Goal: Contribute content

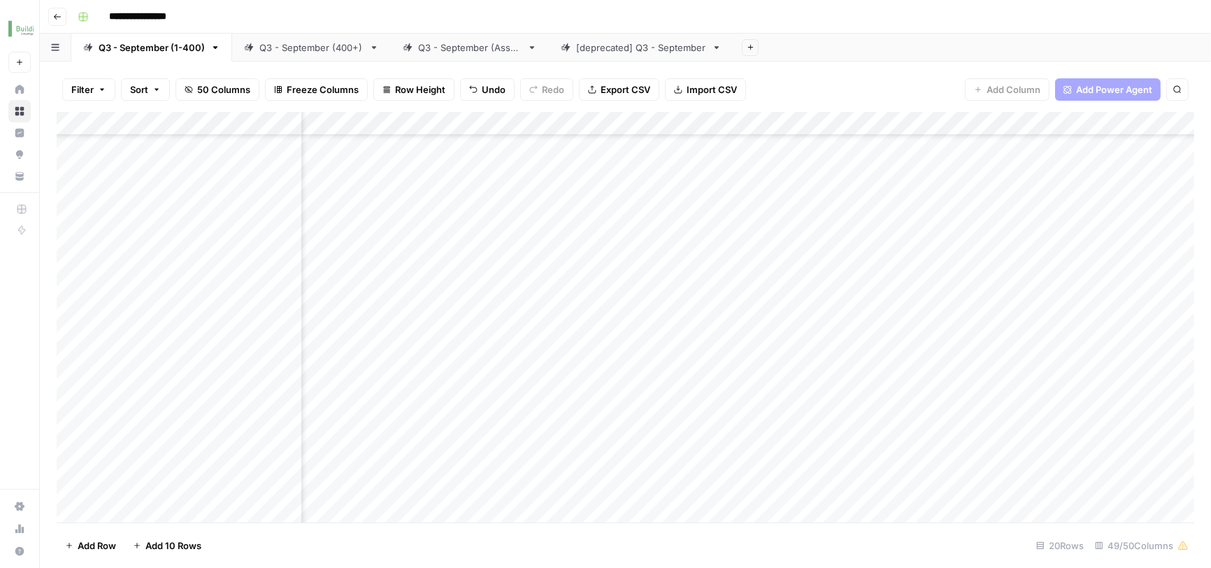
scroll to position [358, 2120]
click at [1126, 475] on div "Add Column" at bounding box center [626, 319] width 1138 height 415
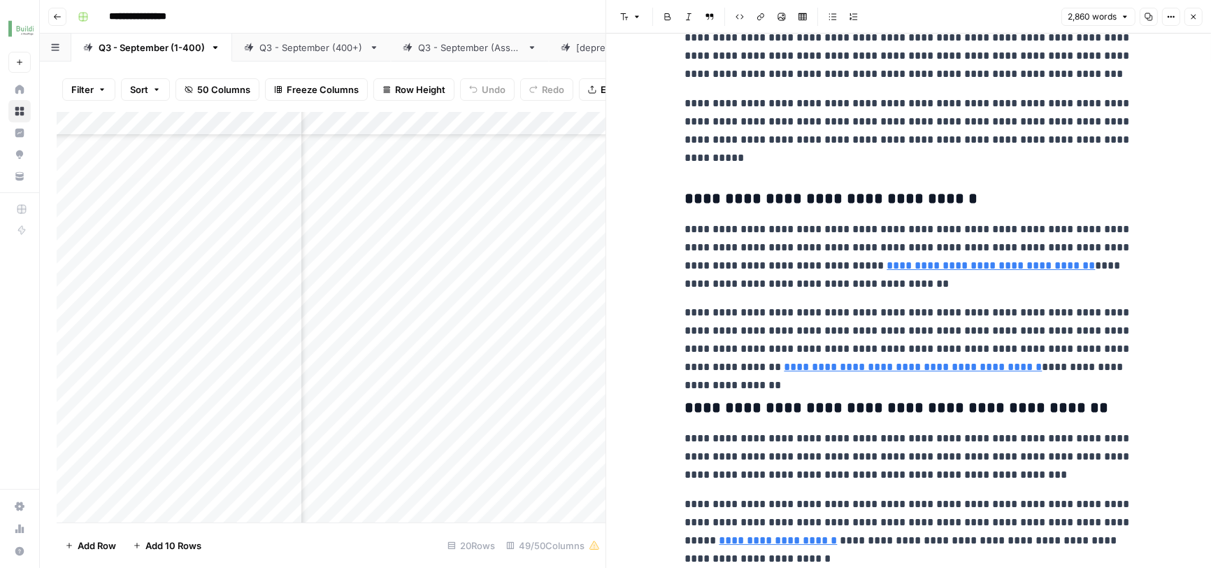
scroll to position [457, 0]
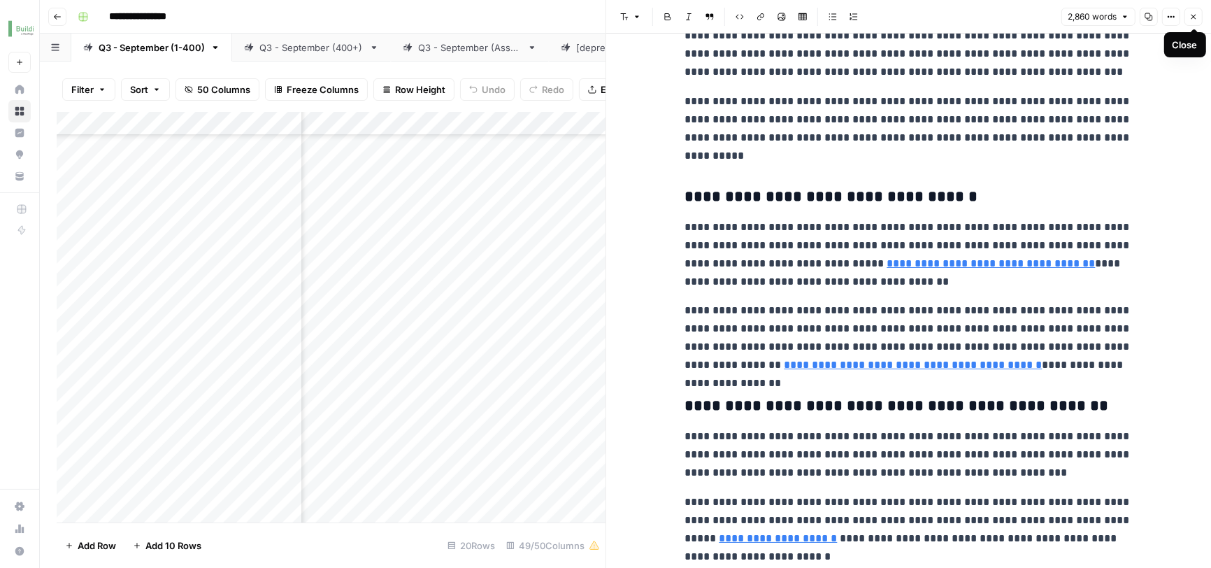
click at [1192, 20] on icon "button" at bounding box center [1193, 17] width 8 height 8
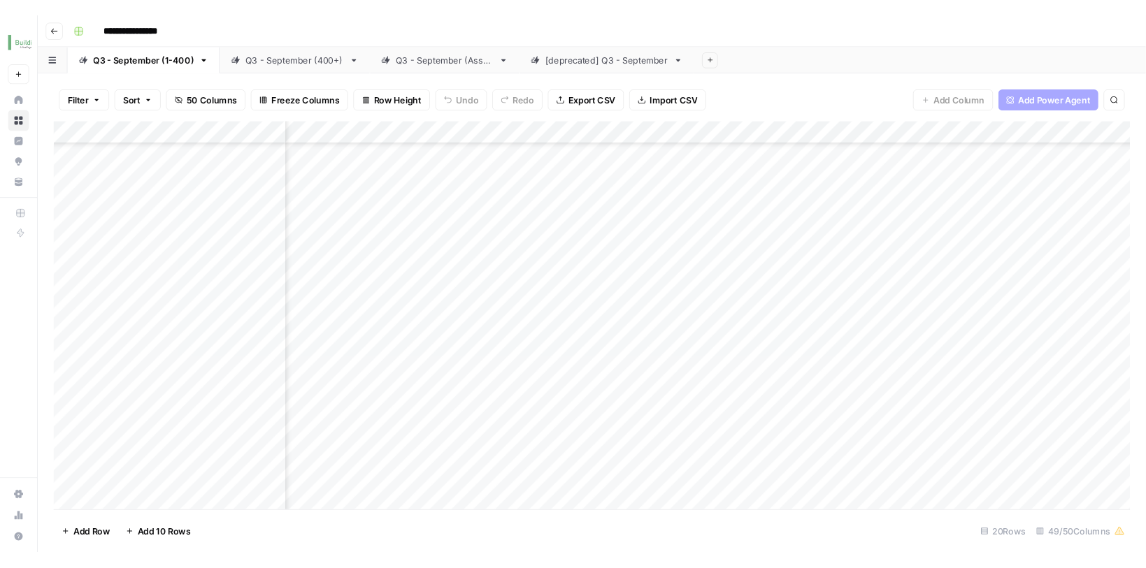
scroll to position [358, 2774]
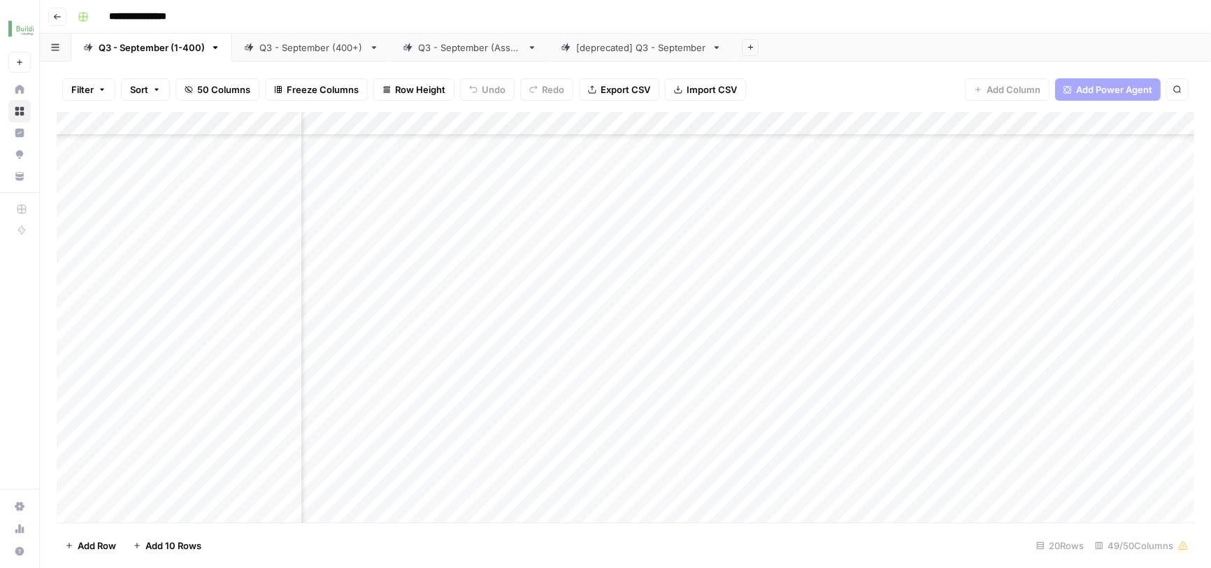
click at [1108, 475] on div "Add Column" at bounding box center [626, 319] width 1138 height 415
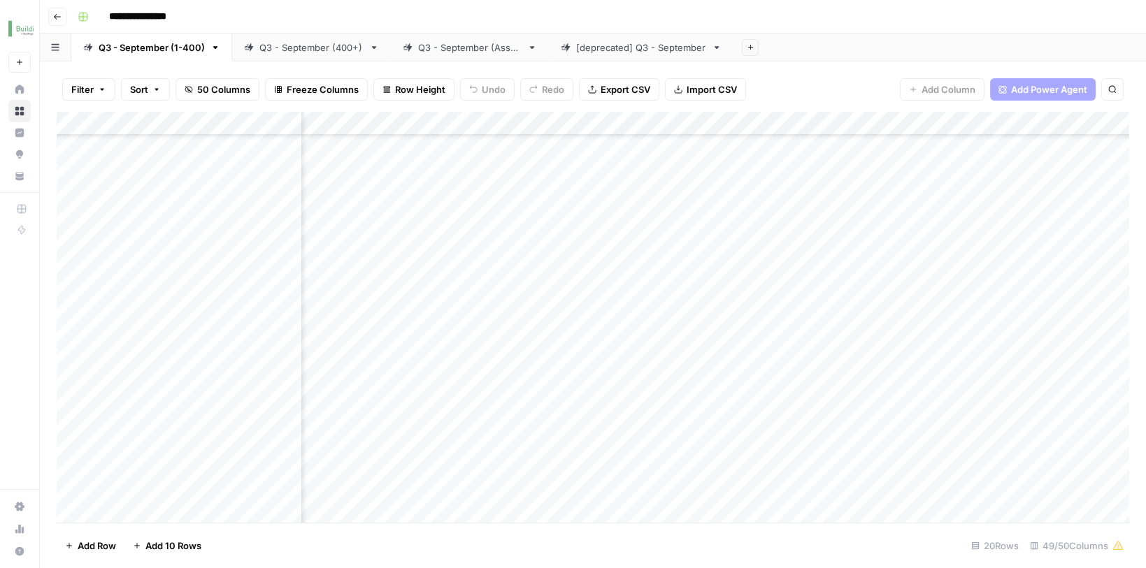
scroll to position [357, 2344]
click at [445, 475] on div "Add Column" at bounding box center [593, 319] width 1073 height 415
click at [464, 480] on div "Add Column" at bounding box center [593, 319] width 1073 height 415
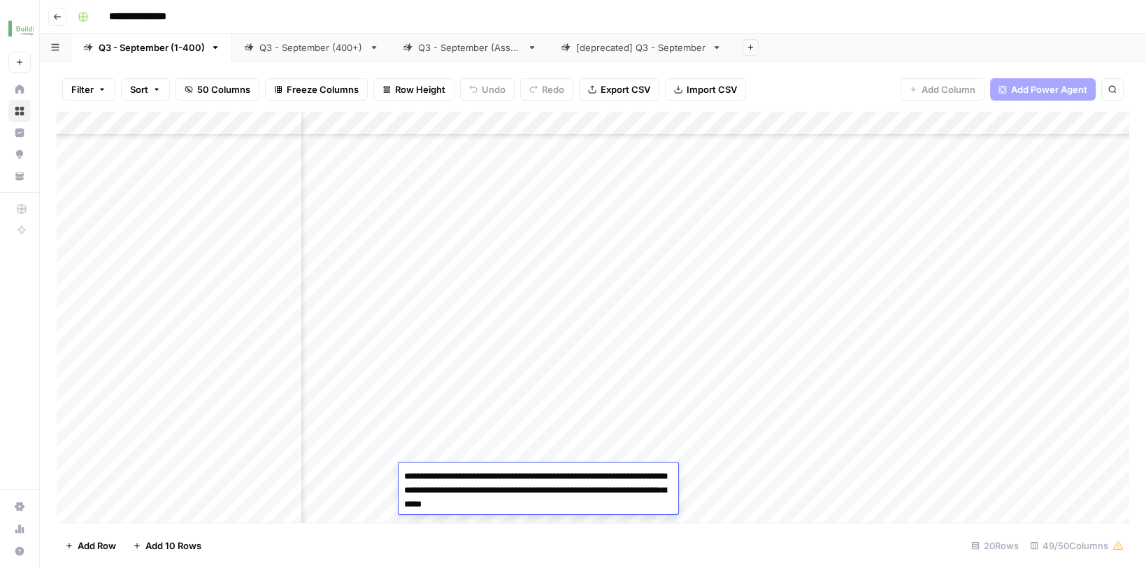
click at [462, 480] on textarea "**********" at bounding box center [539, 491] width 280 height 48
